Goal: Check status: Check status

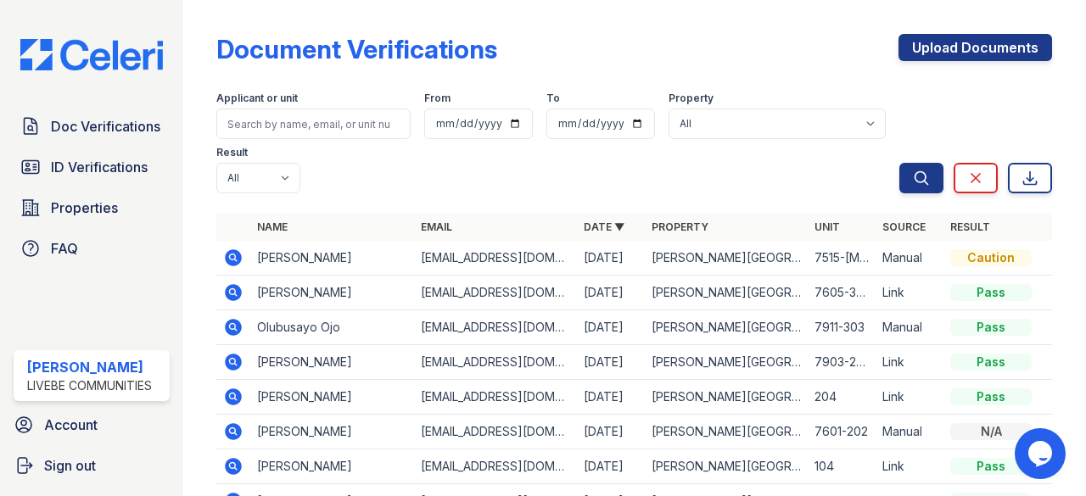
scroll to position [85, 0]
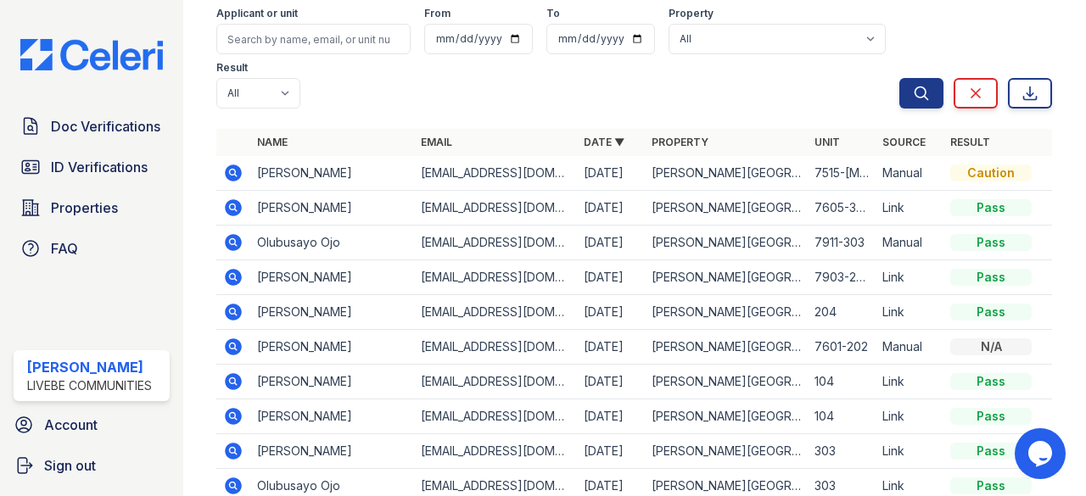
click at [231, 204] on icon at bounding box center [233, 206] width 4 height 4
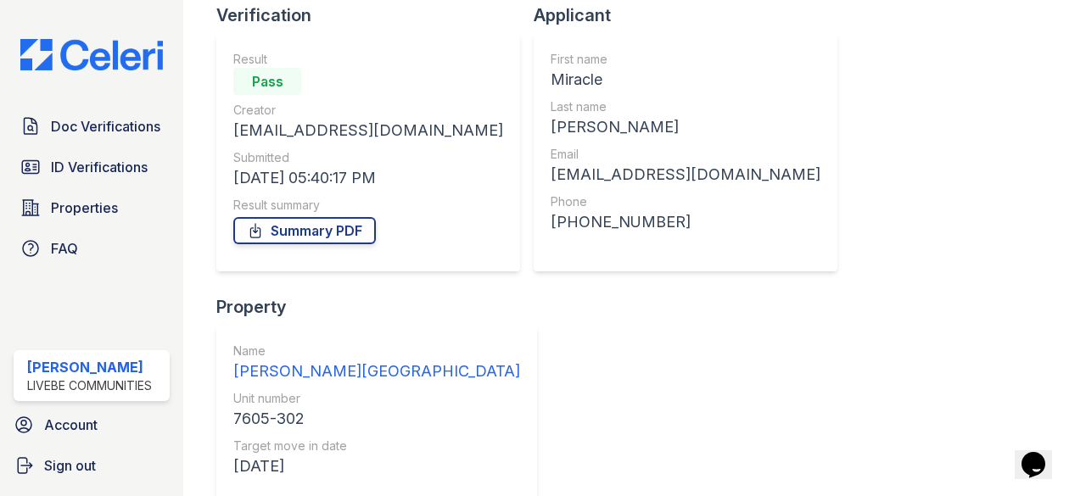
scroll to position [300, 0]
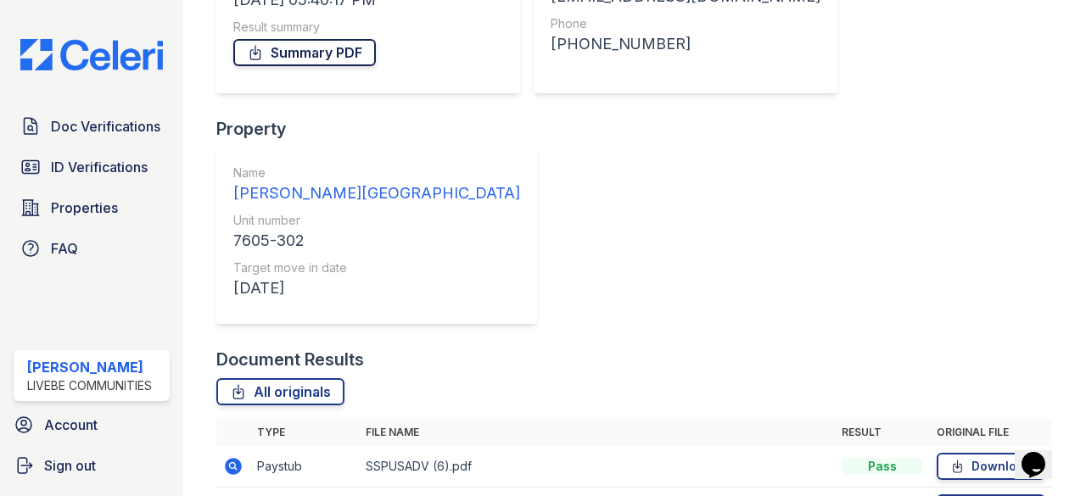
click at [334, 57] on link "Summary PDF" at bounding box center [304, 52] width 143 height 27
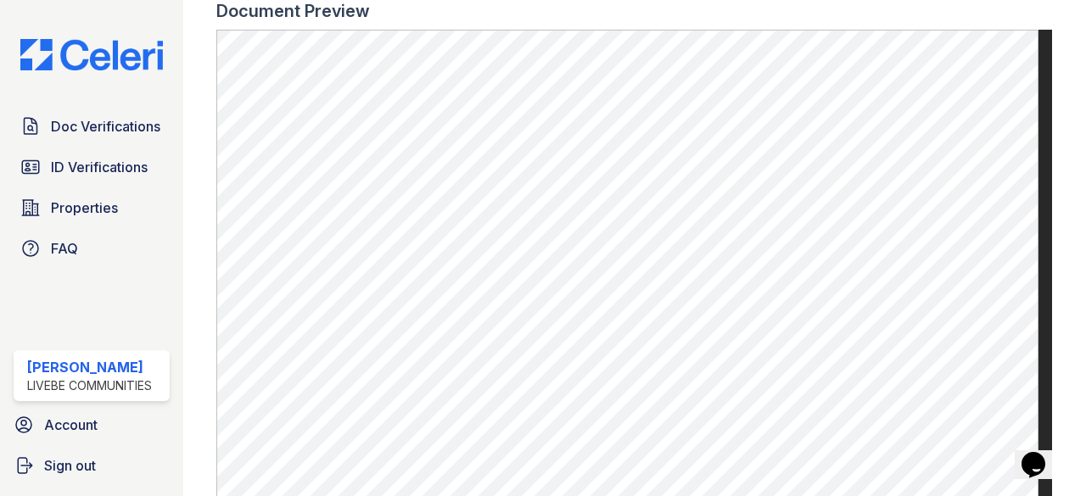
scroll to position [816, 0]
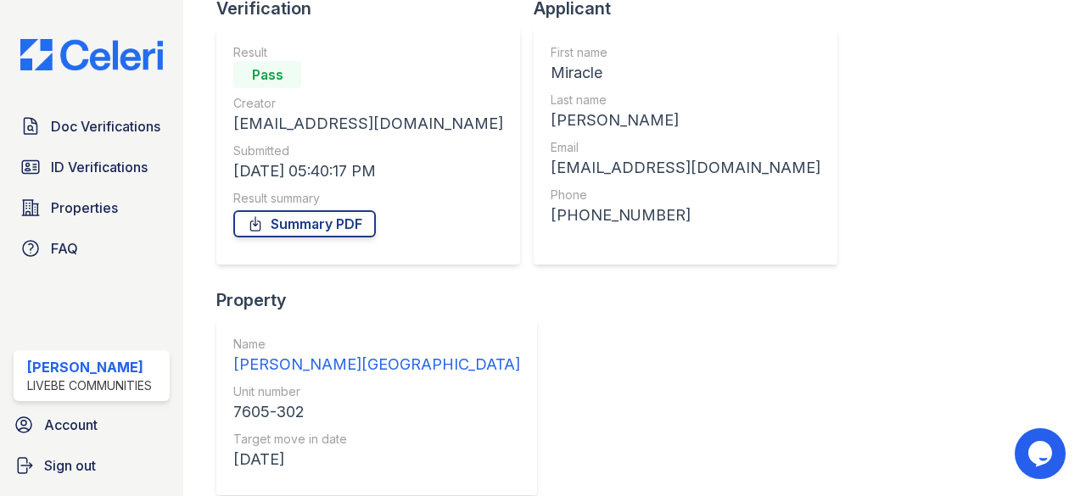
scroll to position [255, 0]
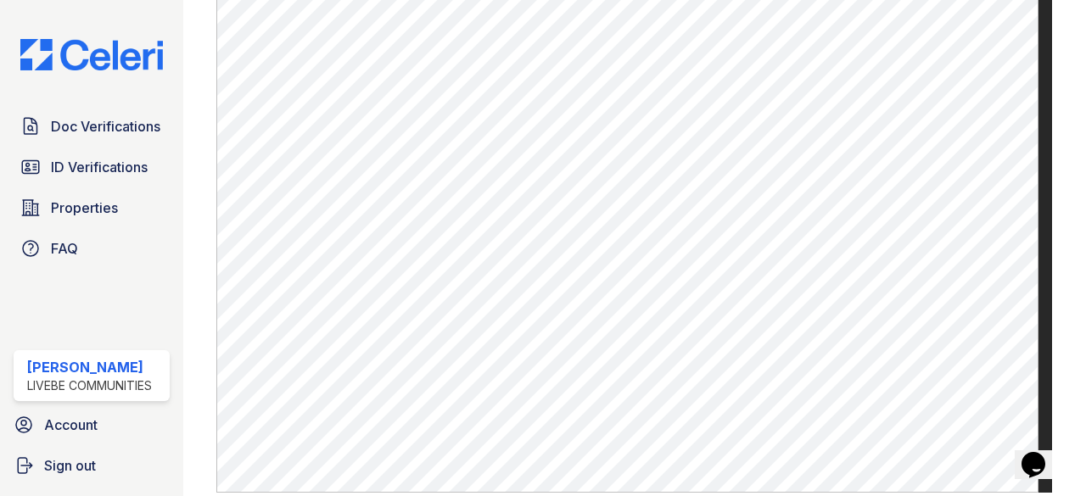
scroll to position [764, 0]
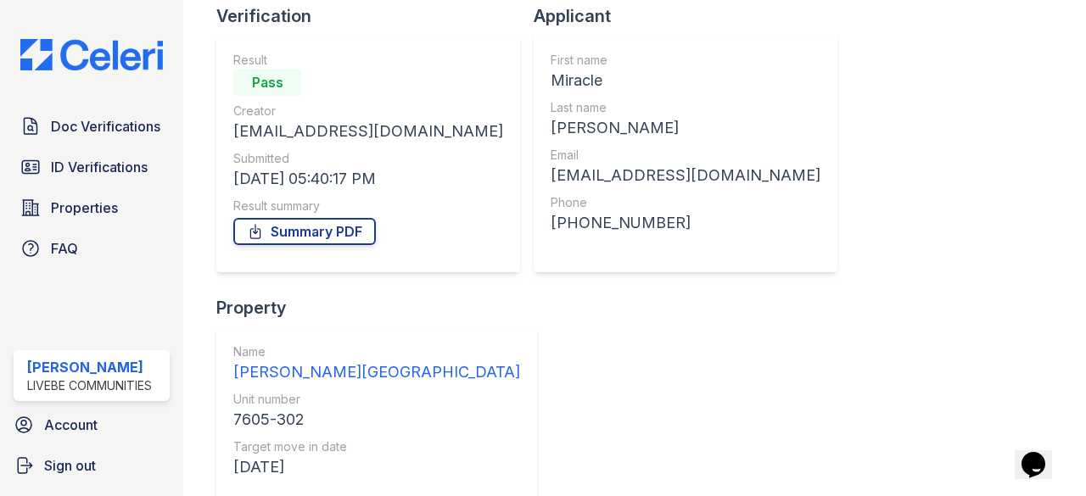
scroll to position [300, 0]
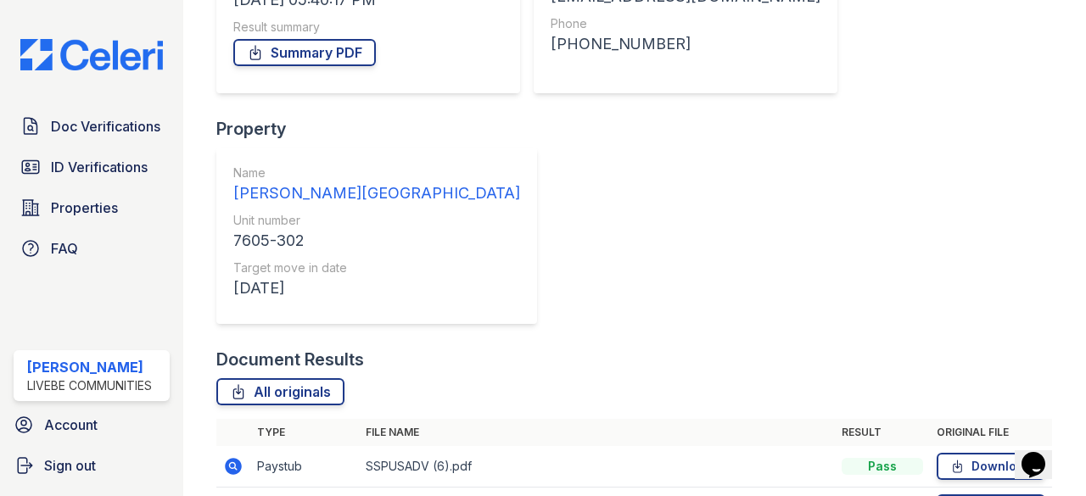
click at [234, 446] on td at bounding box center [233, 467] width 34 height 42
click at [236, 456] on icon at bounding box center [233, 466] width 20 height 20
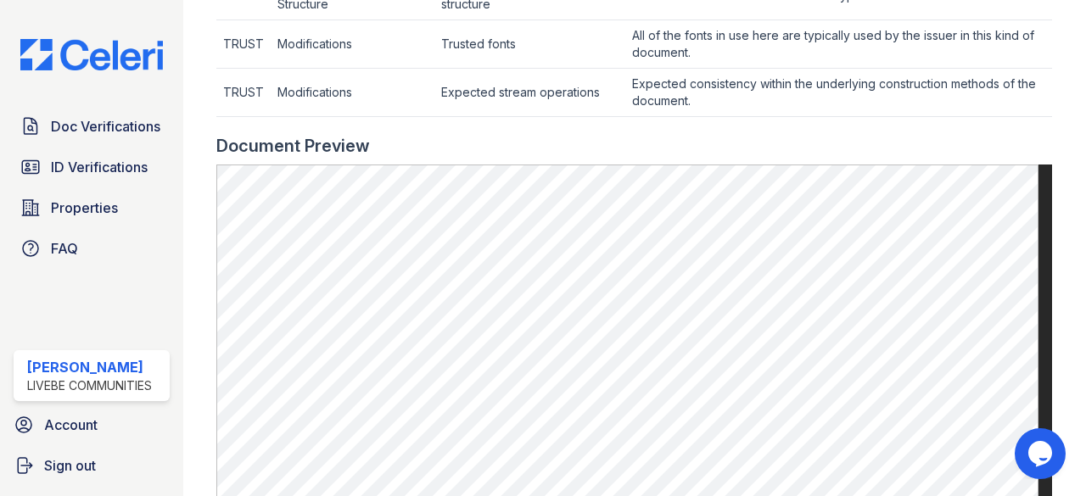
scroll to position [764, 0]
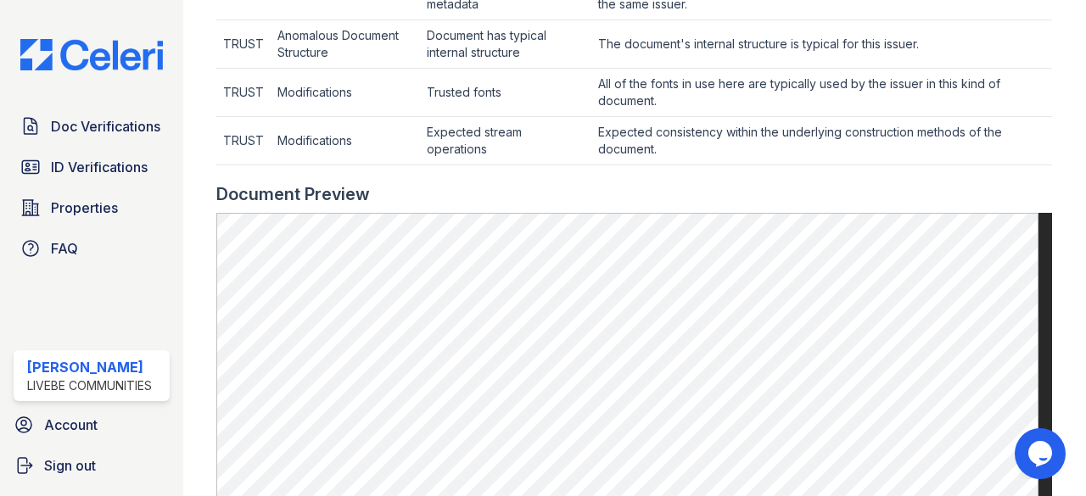
scroll to position [933, 0]
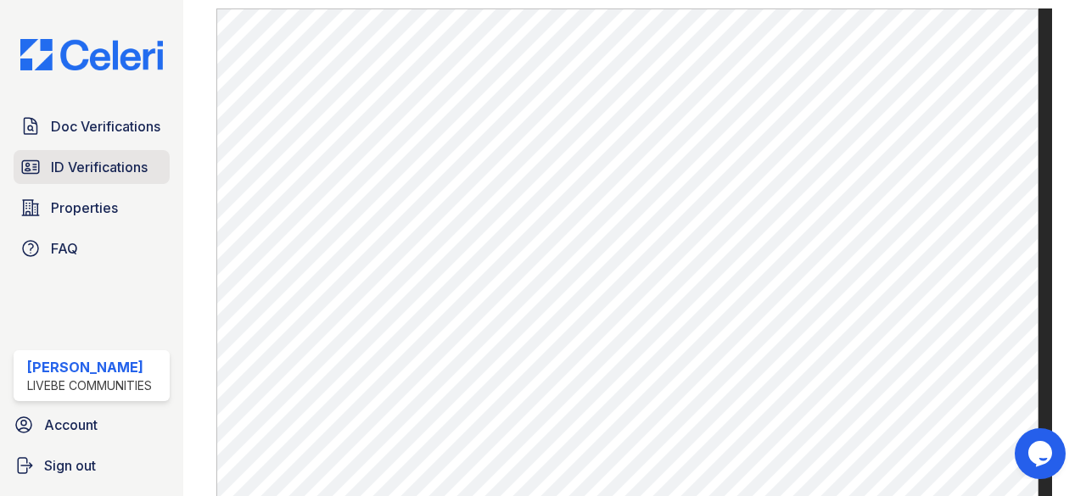
click at [100, 156] on link "ID Verifications" at bounding box center [92, 167] width 156 height 34
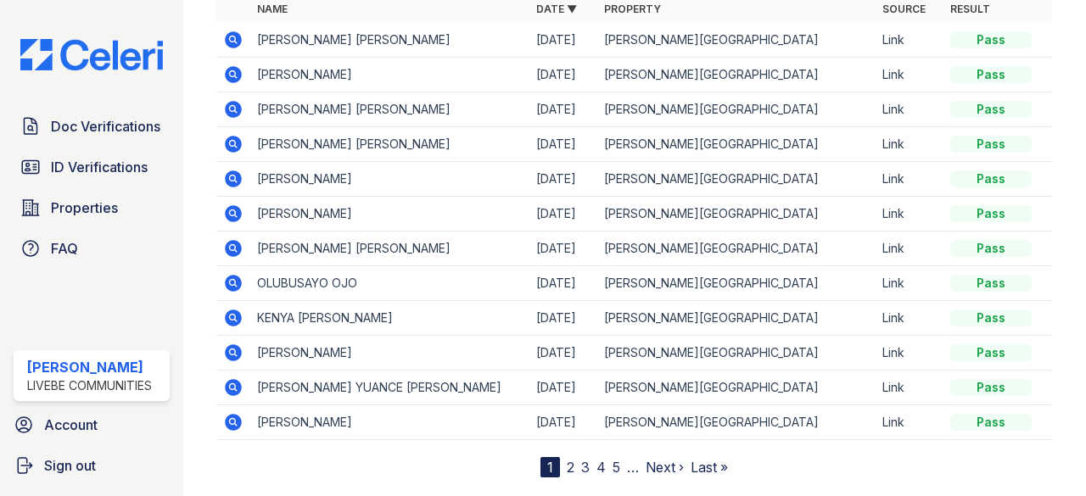
scroll to position [246, 0]
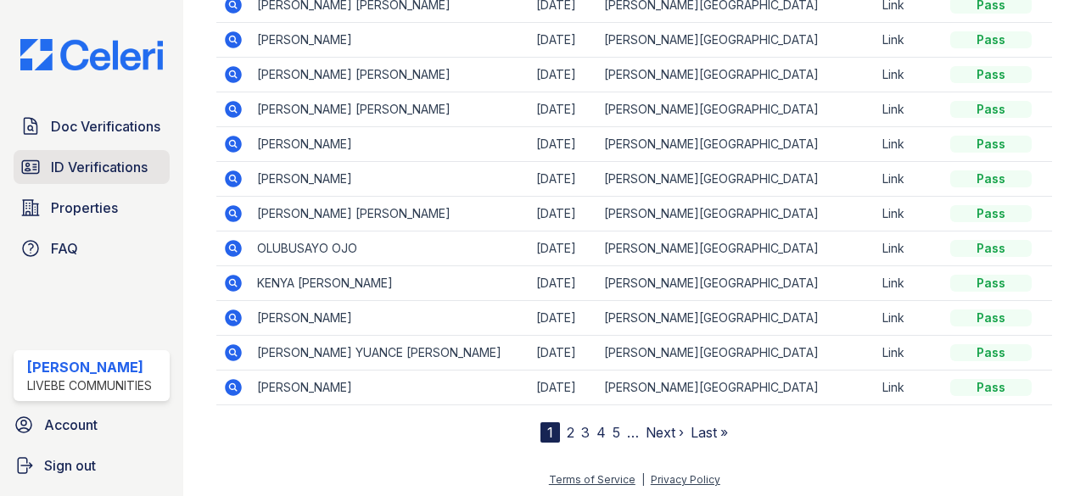
click at [116, 167] on span "ID Verifications" at bounding box center [99, 167] width 97 height 20
click at [567, 428] on link "2" at bounding box center [571, 432] width 8 height 17
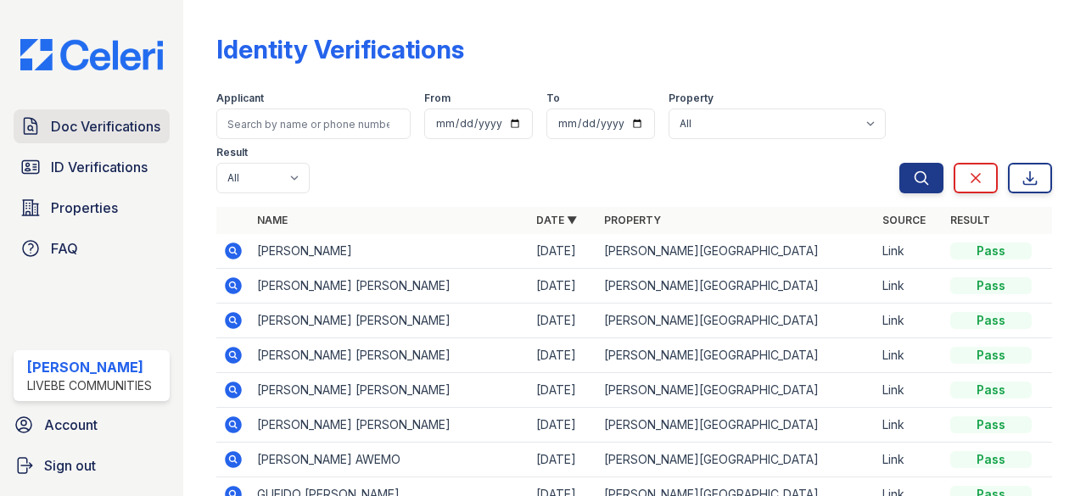
click at [102, 126] on span "Doc Verifications" at bounding box center [105, 126] width 109 height 20
